Goal: Navigation & Orientation: Find specific page/section

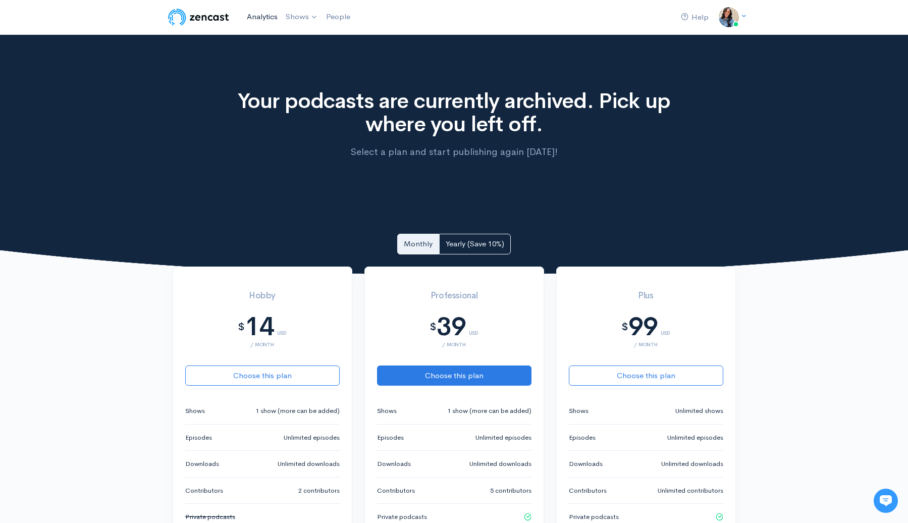
click at [261, 14] on link "Analytics" at bounding box center [262, 17] width 39 height 22
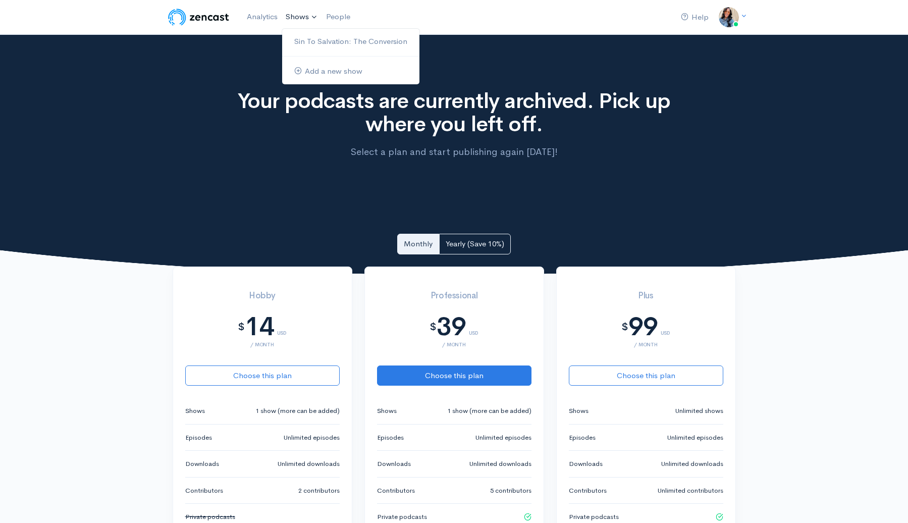
click at [296, 14] on link "Shows" at bounding box center [302, 17] width 40 height 22
click at [330, 35] on link "Sin To Salvation: The Conversion" at bounding box center [350, 42] width 137 height 18
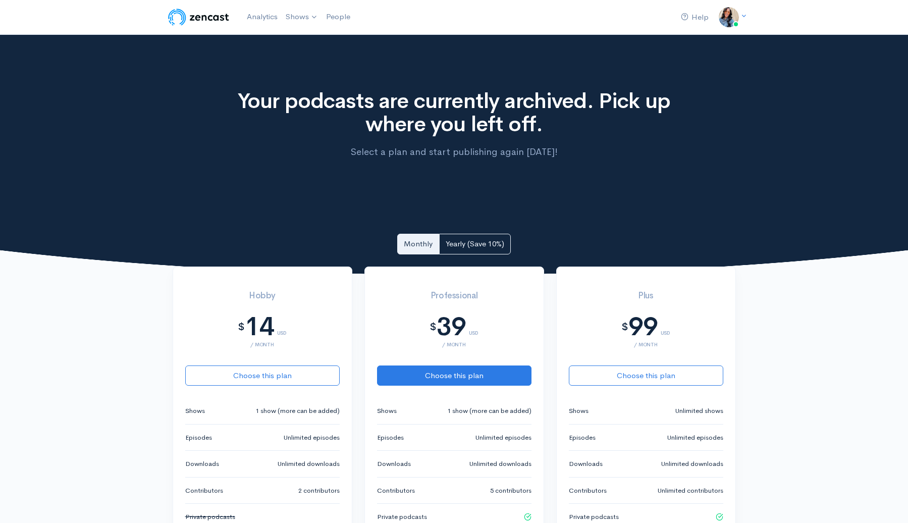
click at [196, 15] on img at bounding box center [199, 17] width 64 height 20
click at [338, 20] on link "People" at bounding box center [338, 17] width 32 height 22
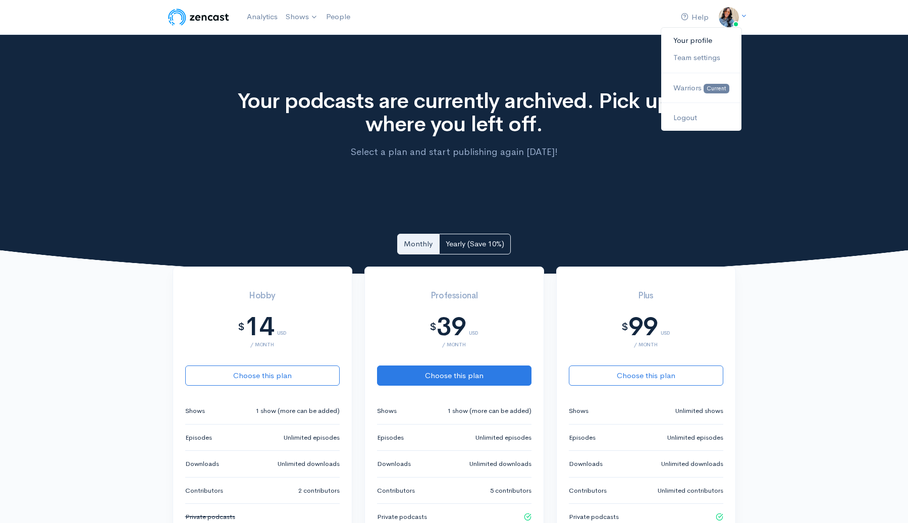
click at [704, 39] on link "Your profile" at bounding box center [701, 41] width 80 height 18
click at [729, 21] on img at bounding box center [729, 17] width 20 height 20
click at [712, 42] on link "Your profile" at bounding box center [701, 41] width 80 height 18
click at [697, 85] on span "Warriors" at bounding box center [688, 88] width 28 height 10
